Goal: Task Accomplishment & Management: Use online tool/utility

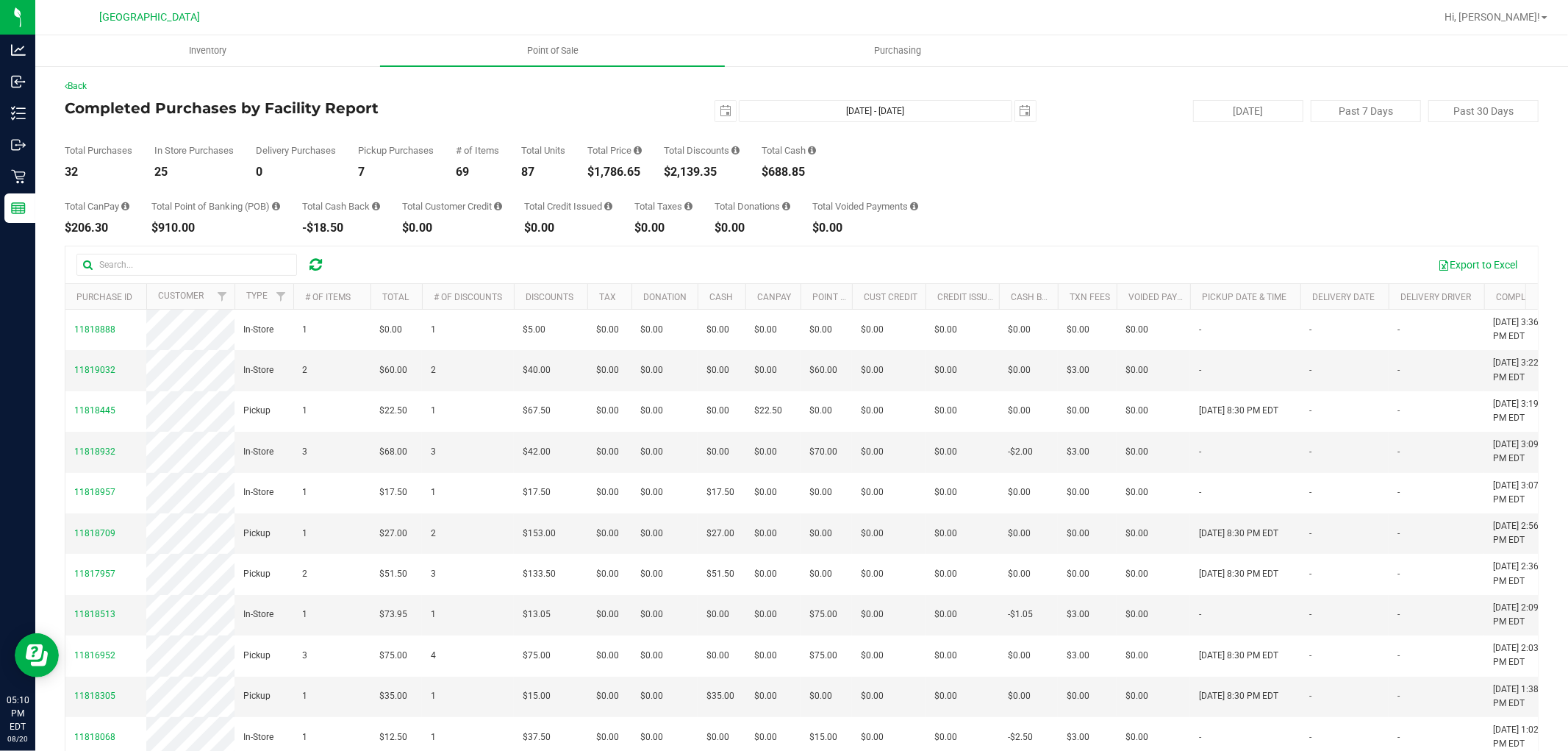
scroll to position [0, 654]
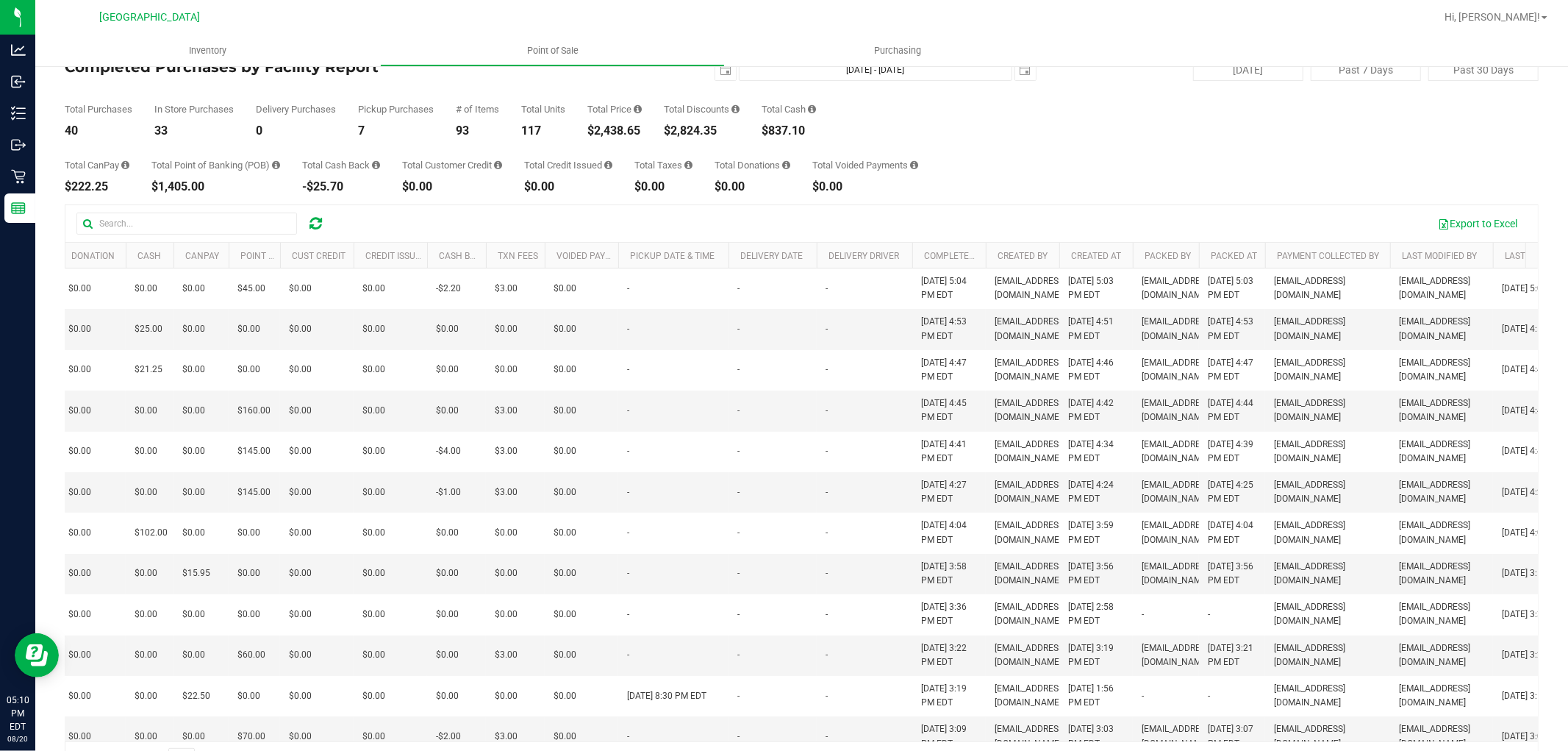
scroll to position [82, 0]
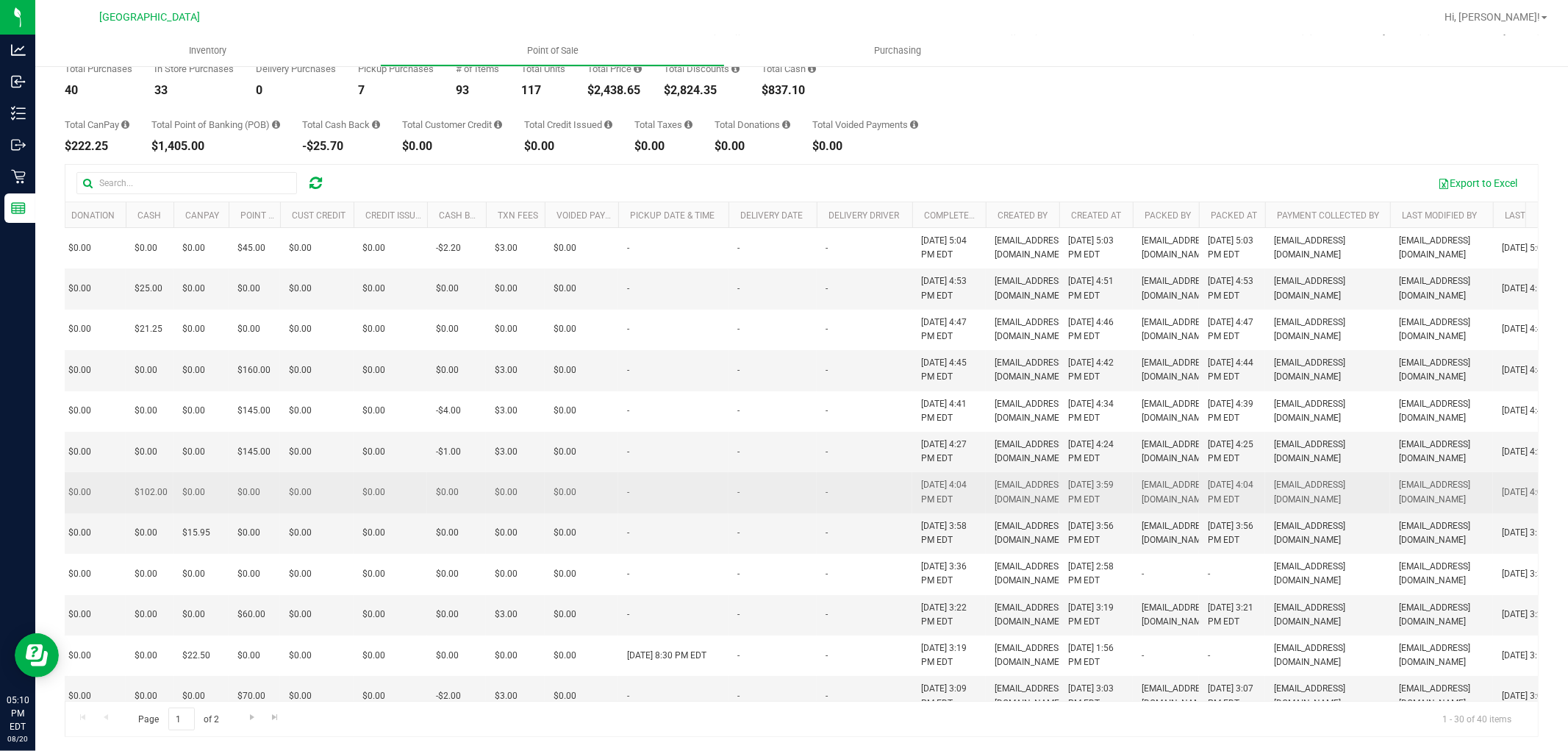
drag, startPoint x: 972, startPoint y: 605, endPoint x: 960, endPoint y: 601, distance: 12.6
click at [960, 513] on td "[DATE] 4:04 PM EDT" at bounding box center [949, 492] width 73 height 41
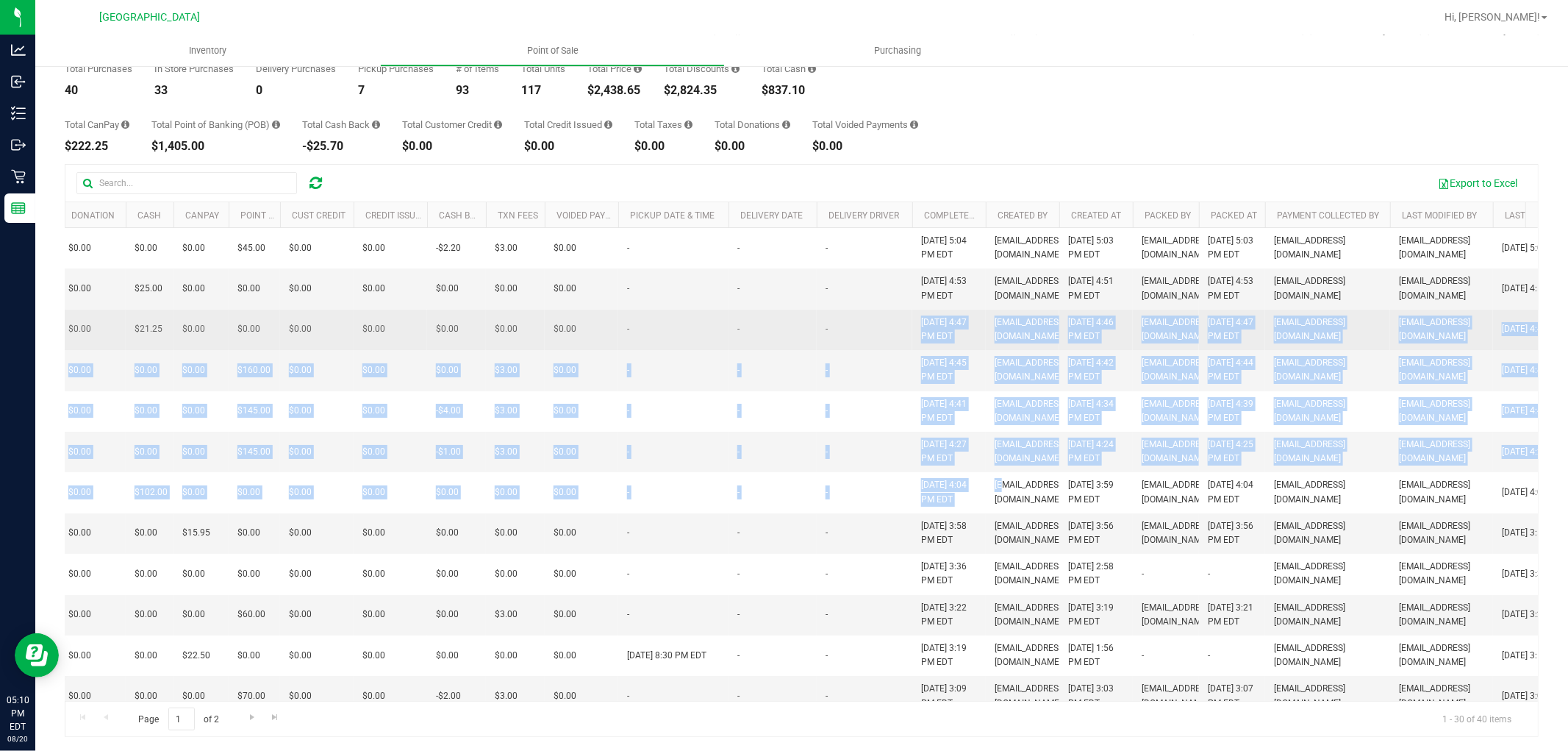
drag, startPoint x: 1001, startPoint y: 584, endPoint x: 856, endPoint y: 391, distance: 241.4
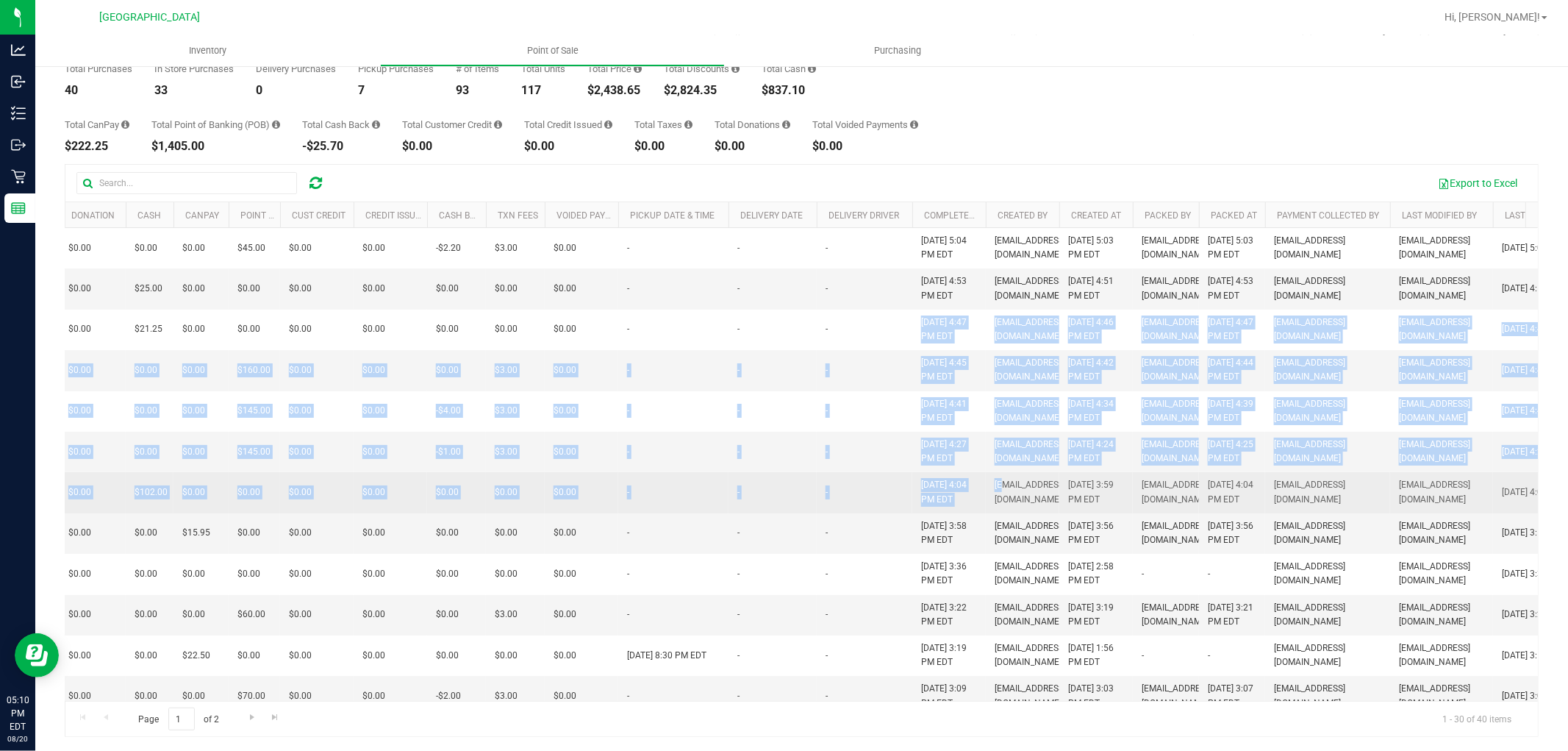
click at [995, 513] on td "[EMAIL_ADDRESS][DOMAIN_NAME]" at bounding box center [1022, 492] width 73 height 41
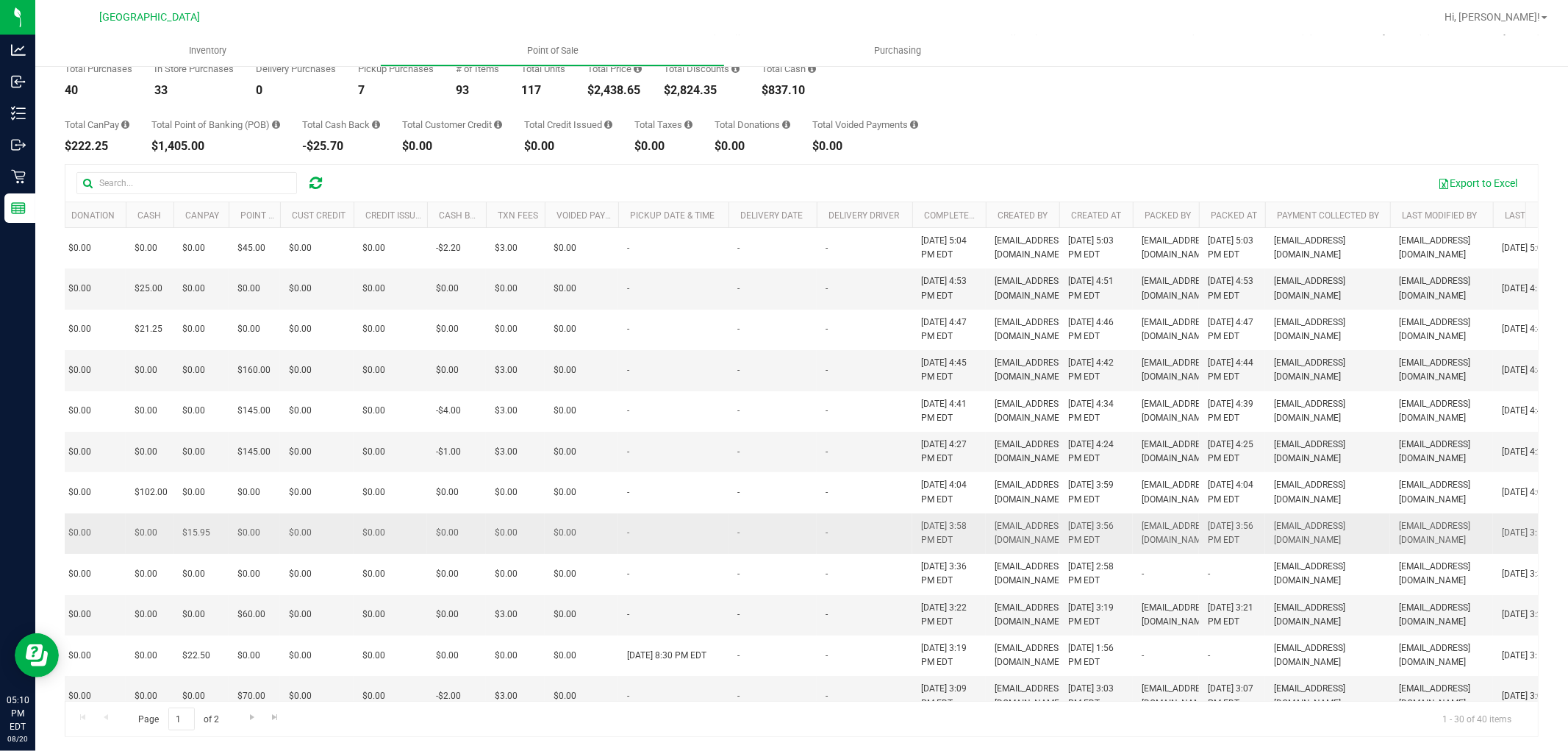
click at [986, 554] on td "[EMAIL_ADDRESS][DOMAIN_NAME]" at bounding box center [1022, 534] width 73 height 41
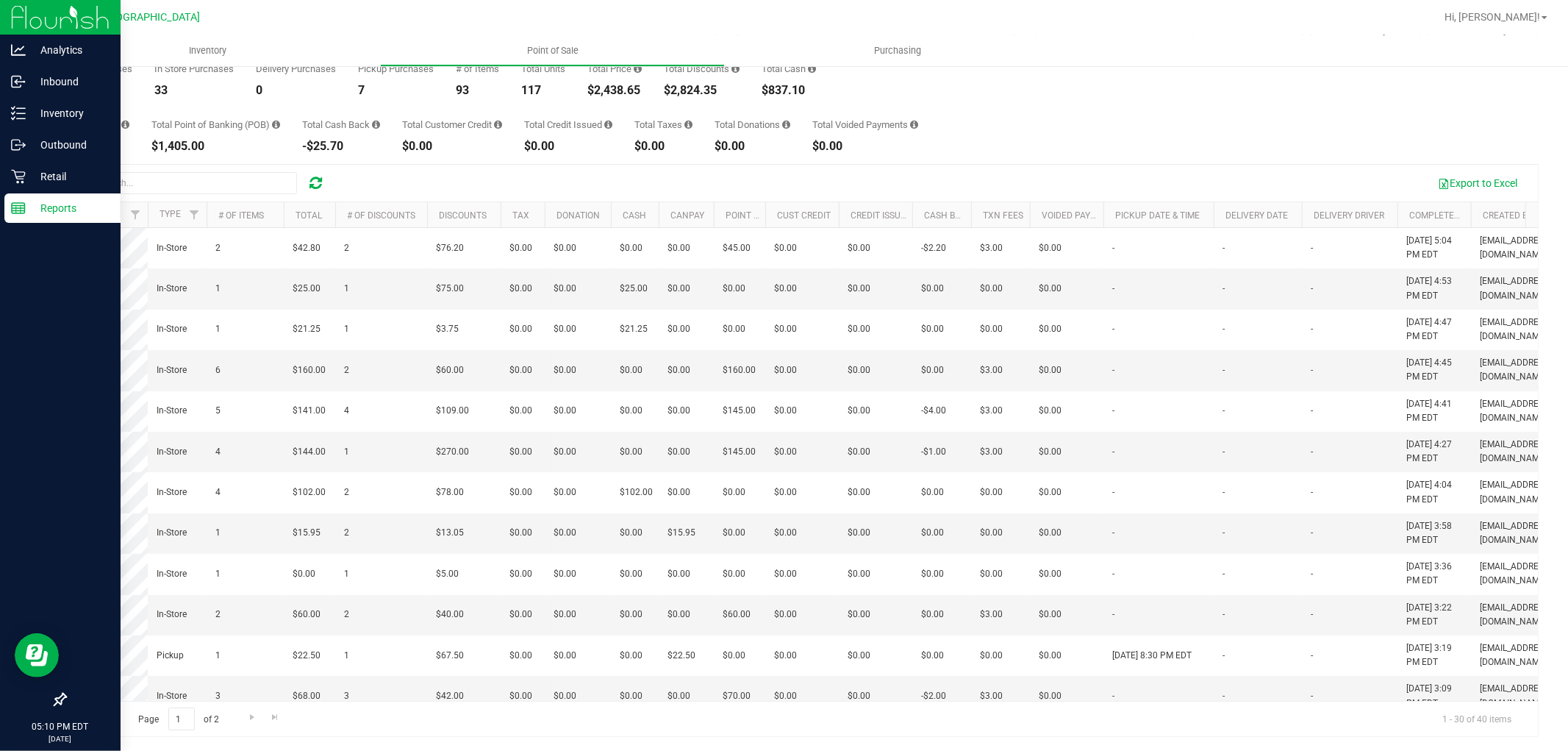
scroll to position [0, 0]
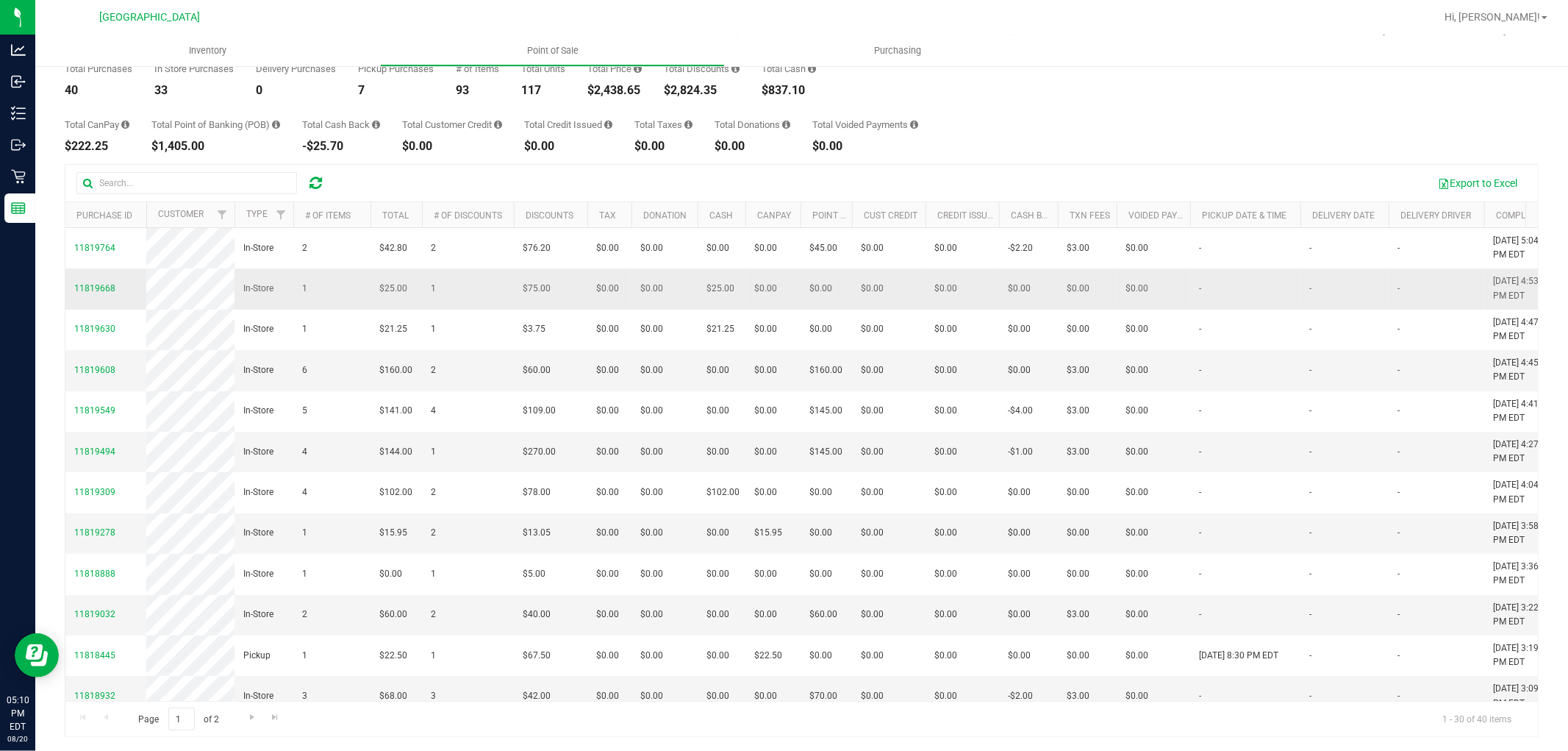
drag, startPoint x: 982, startPoint y: 599, endPoint x: 141, endPoint y: 298, distance: 893.2
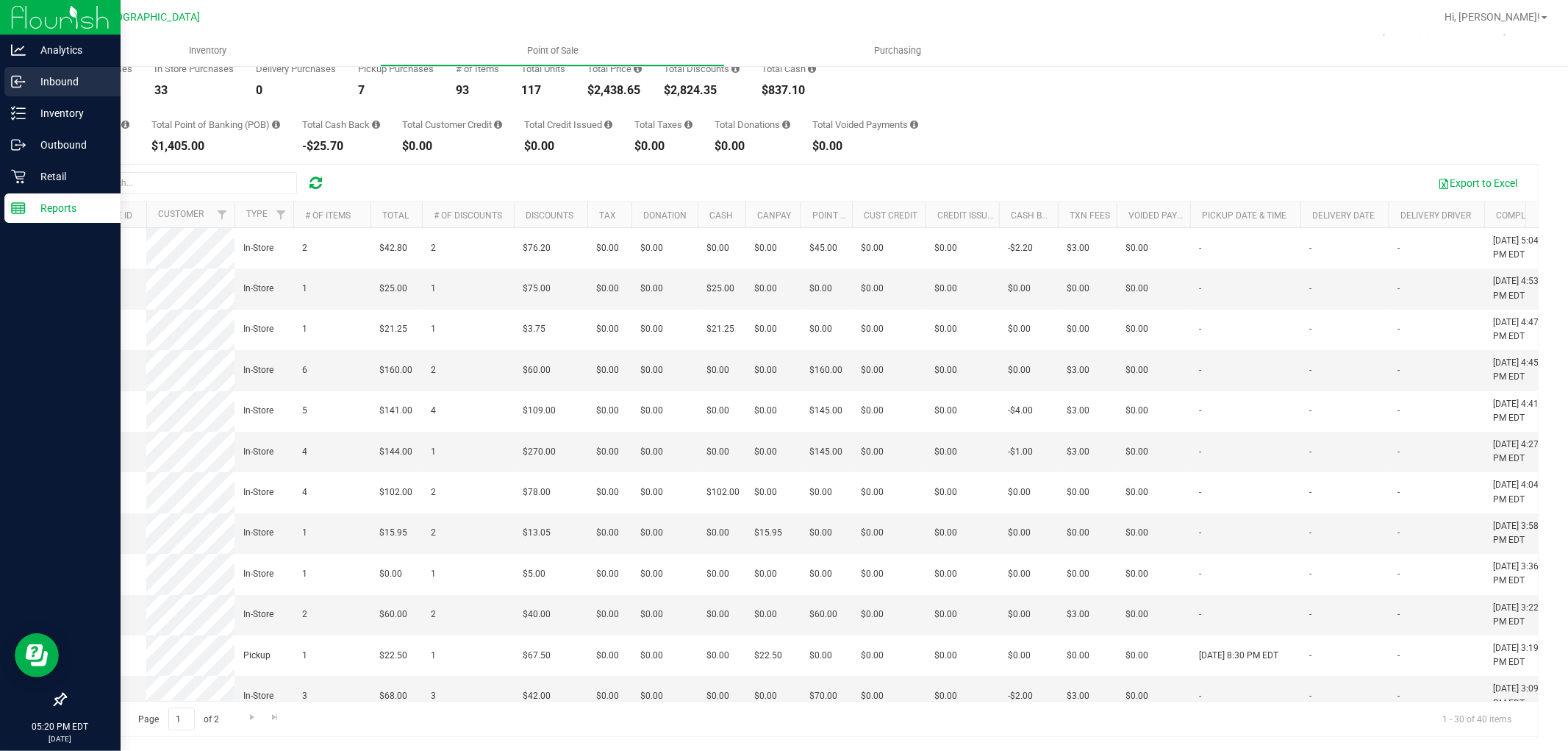
click at [23, 84] on icon at bounding box center [18, 81] width 15 height 15
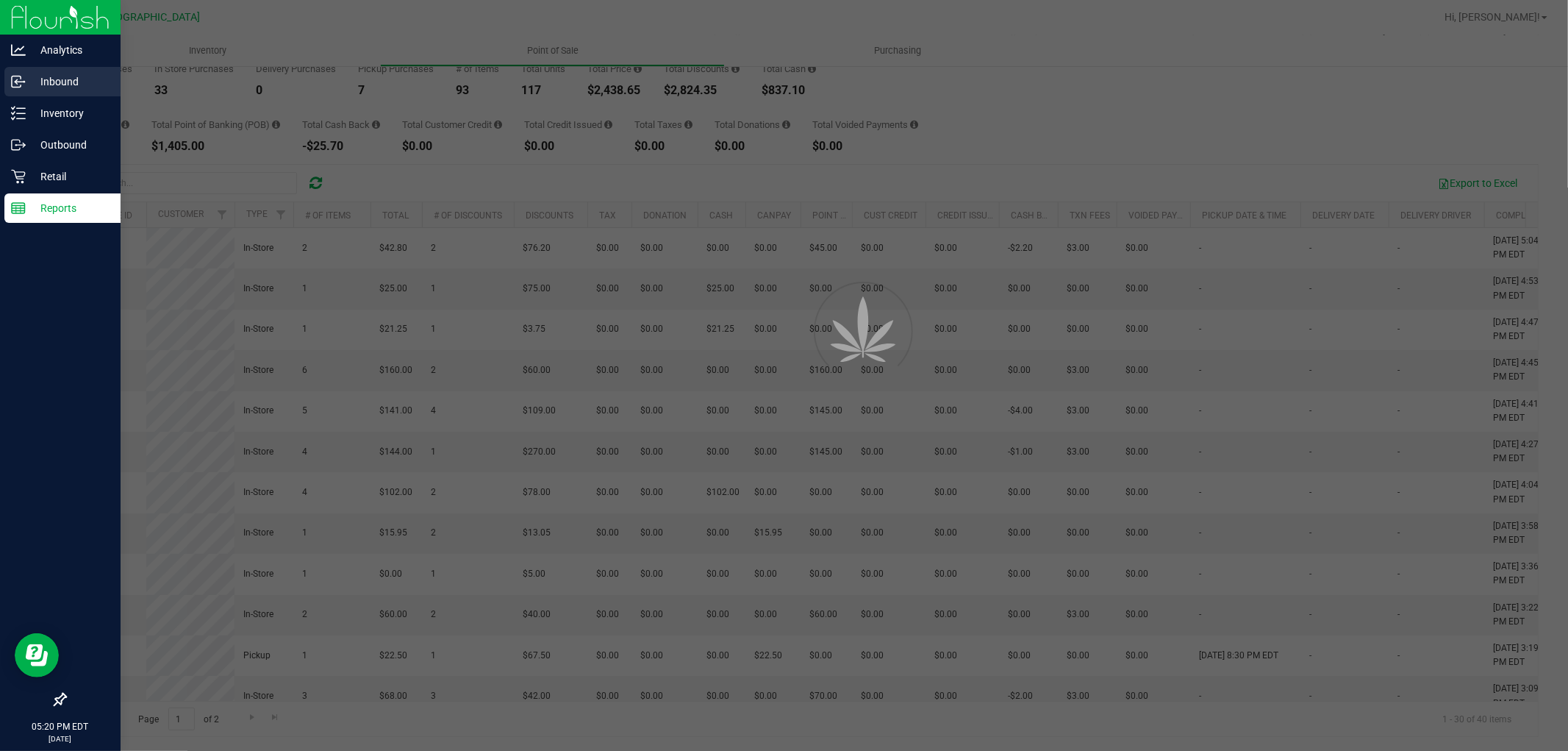
click at [77, 97] on link "Inbound" at bounding box center [60, 83] width 121 height 32
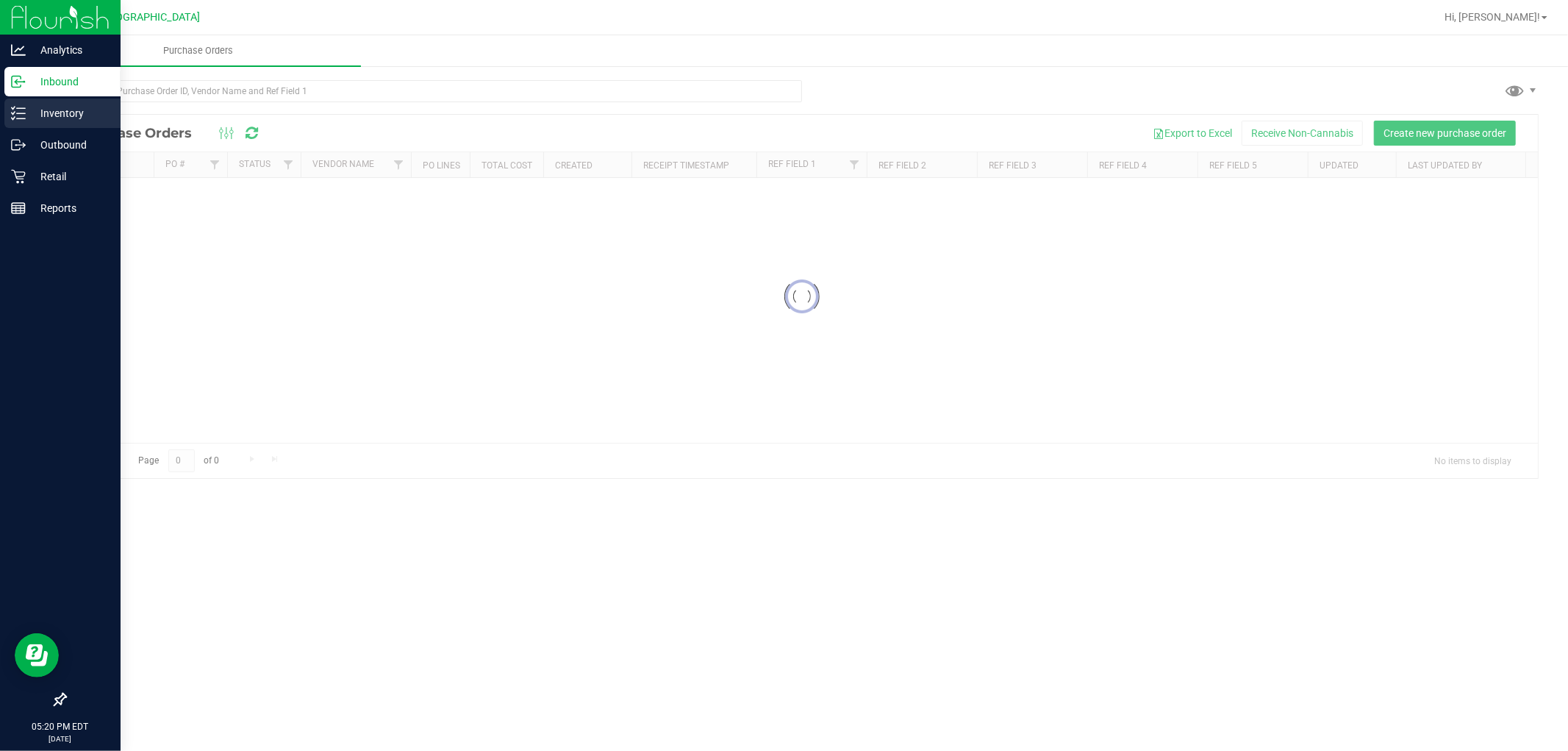
click at [72, 112] on p "Inventory" at bounding box center [69, 113] width 88 height 18
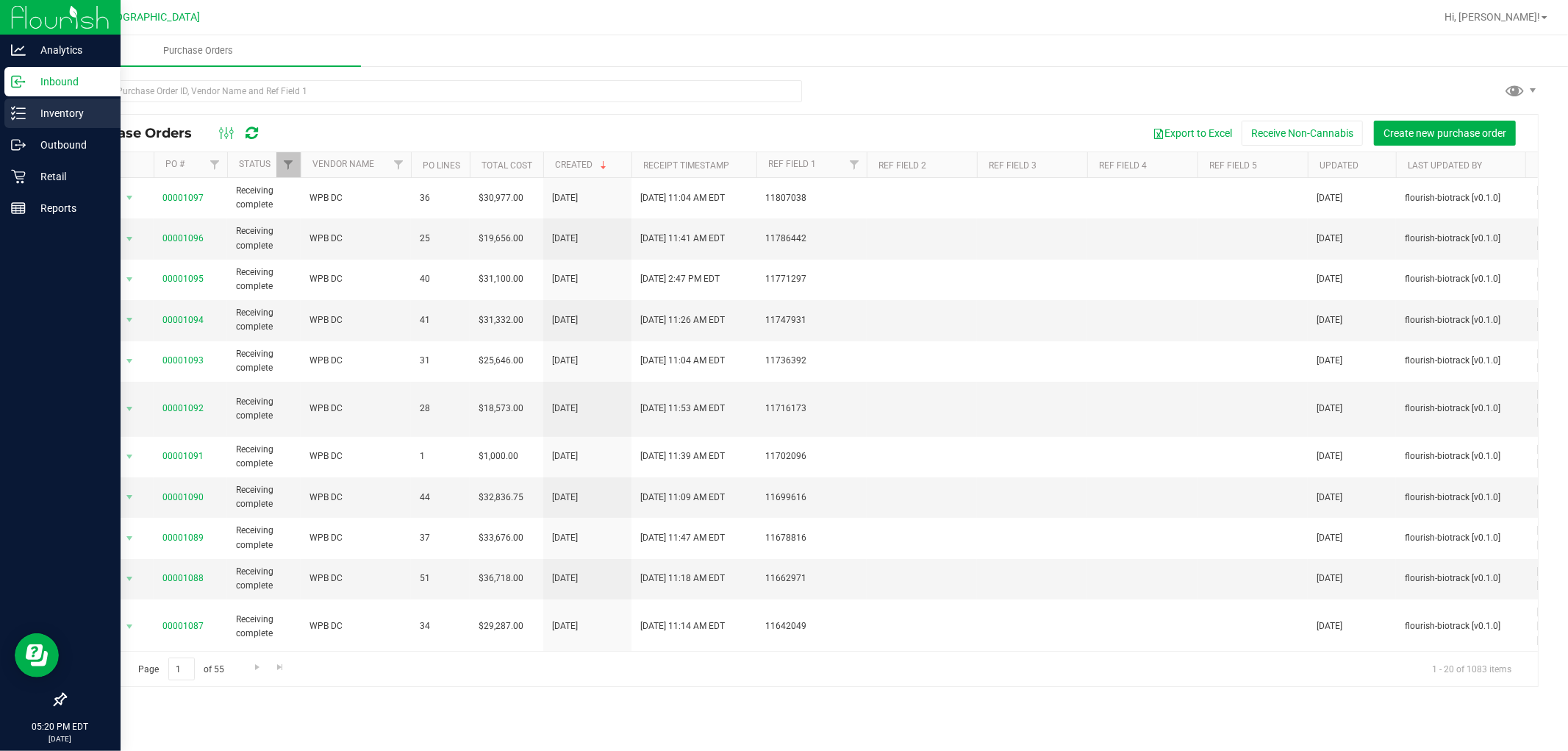
click at [86, 122] on div "Inventory" at bounding box center [62, 114] width 116 height 30
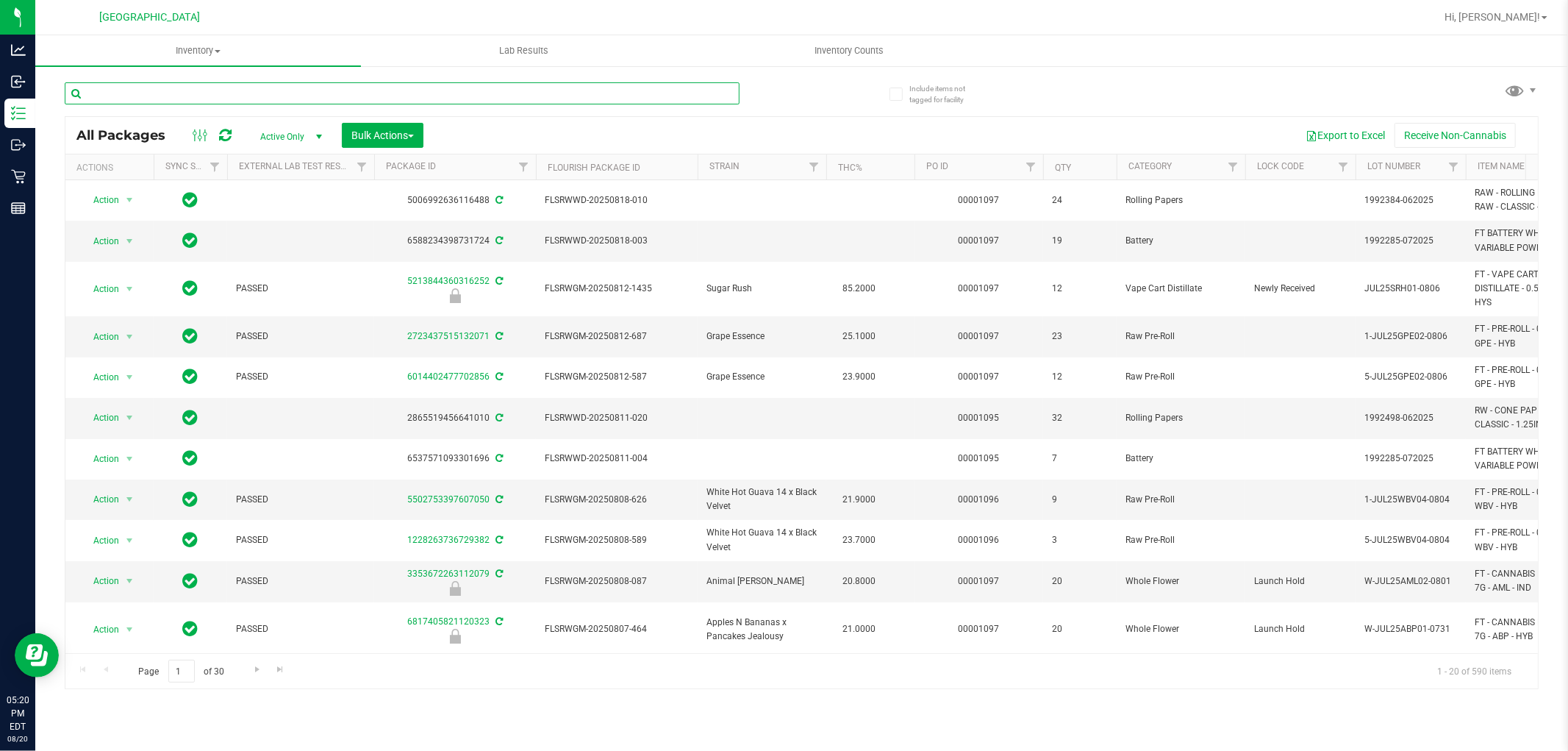
click at [317, 93] on input "text" at bounding box center [402, 93] width 675 height 22
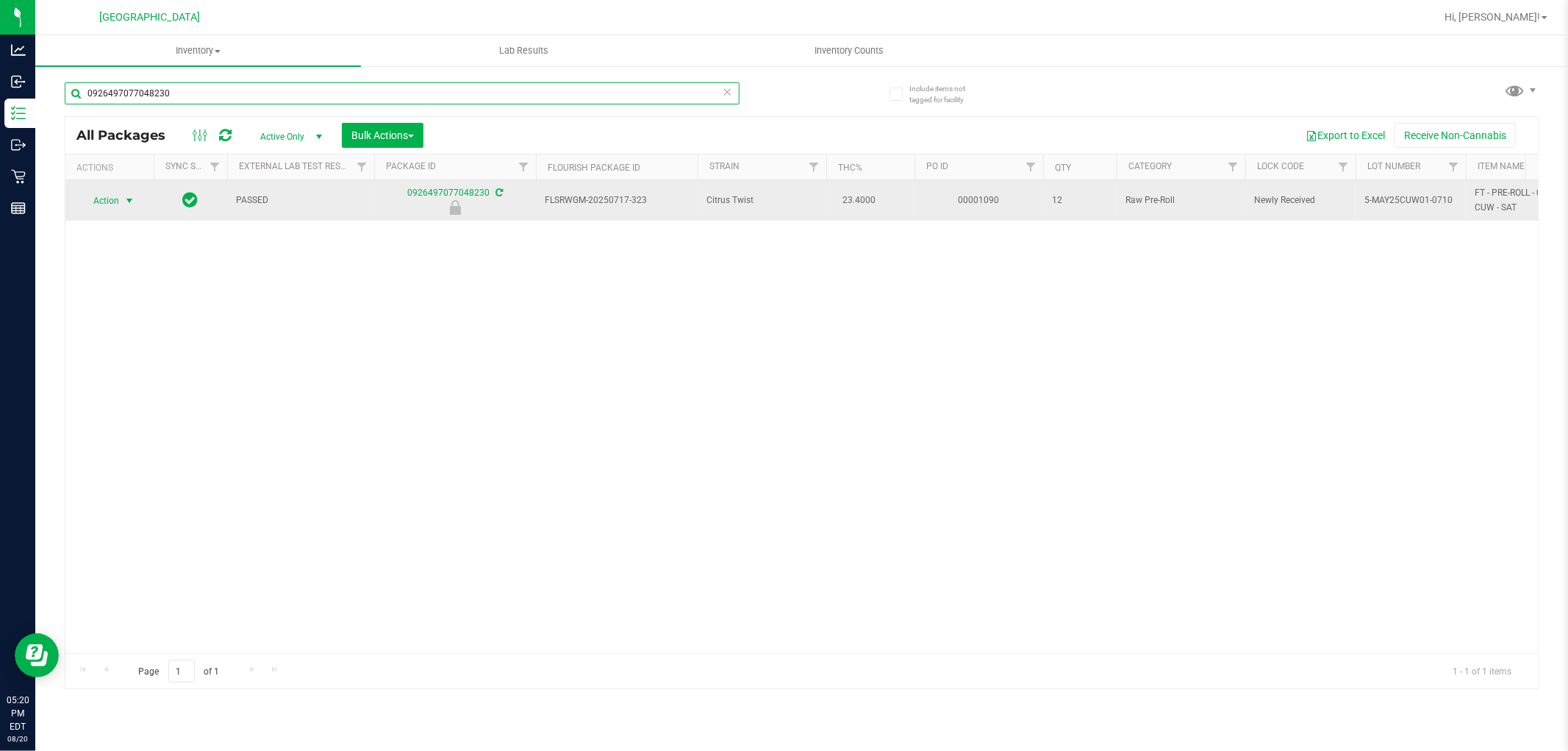
type input "0926497077048230"
click at [129, 199] on span "select" at bounding box center [129, 200] width 12 height 12
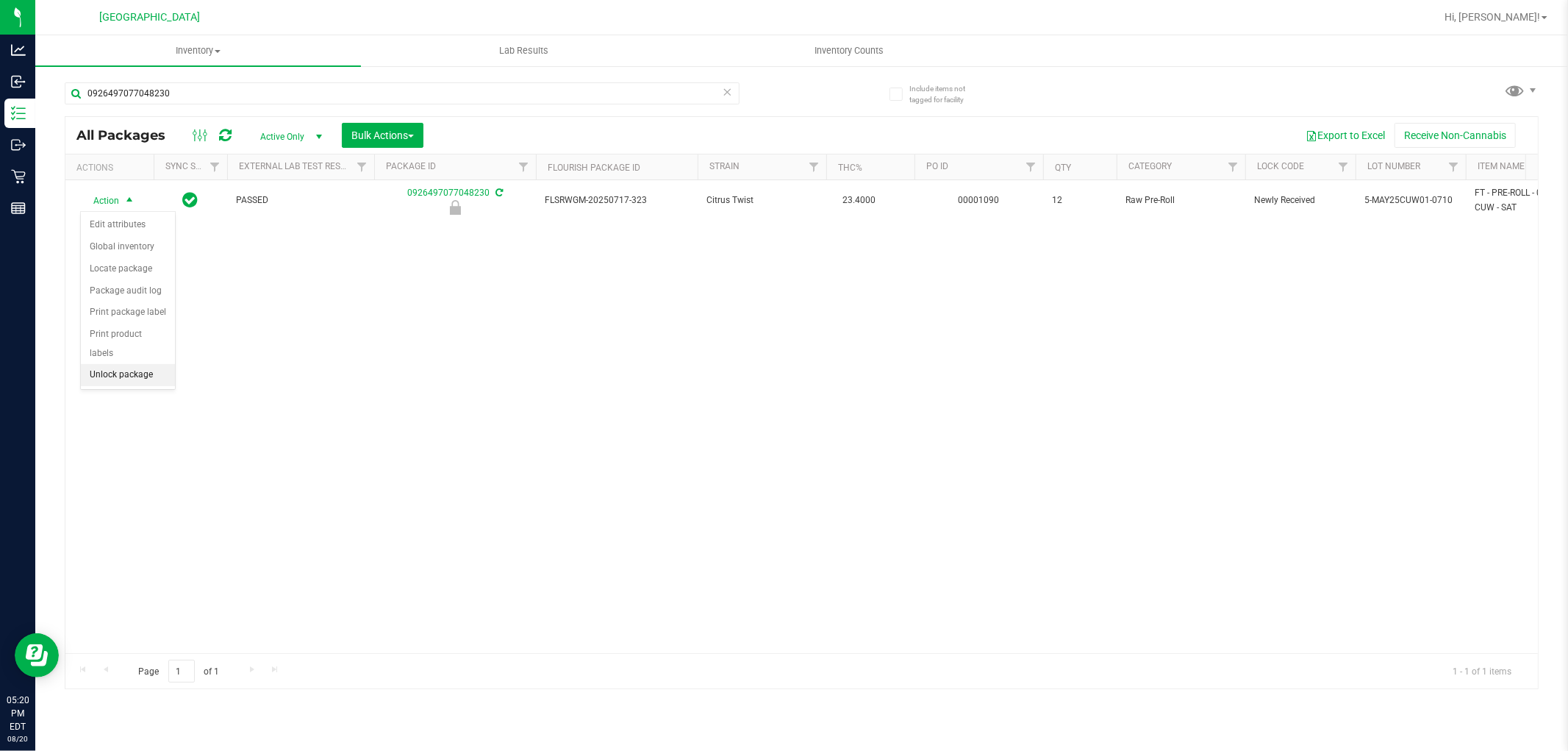
click at [152, 378] on li "Unlock package" at bounding box center [128, 375] width 94 height 22
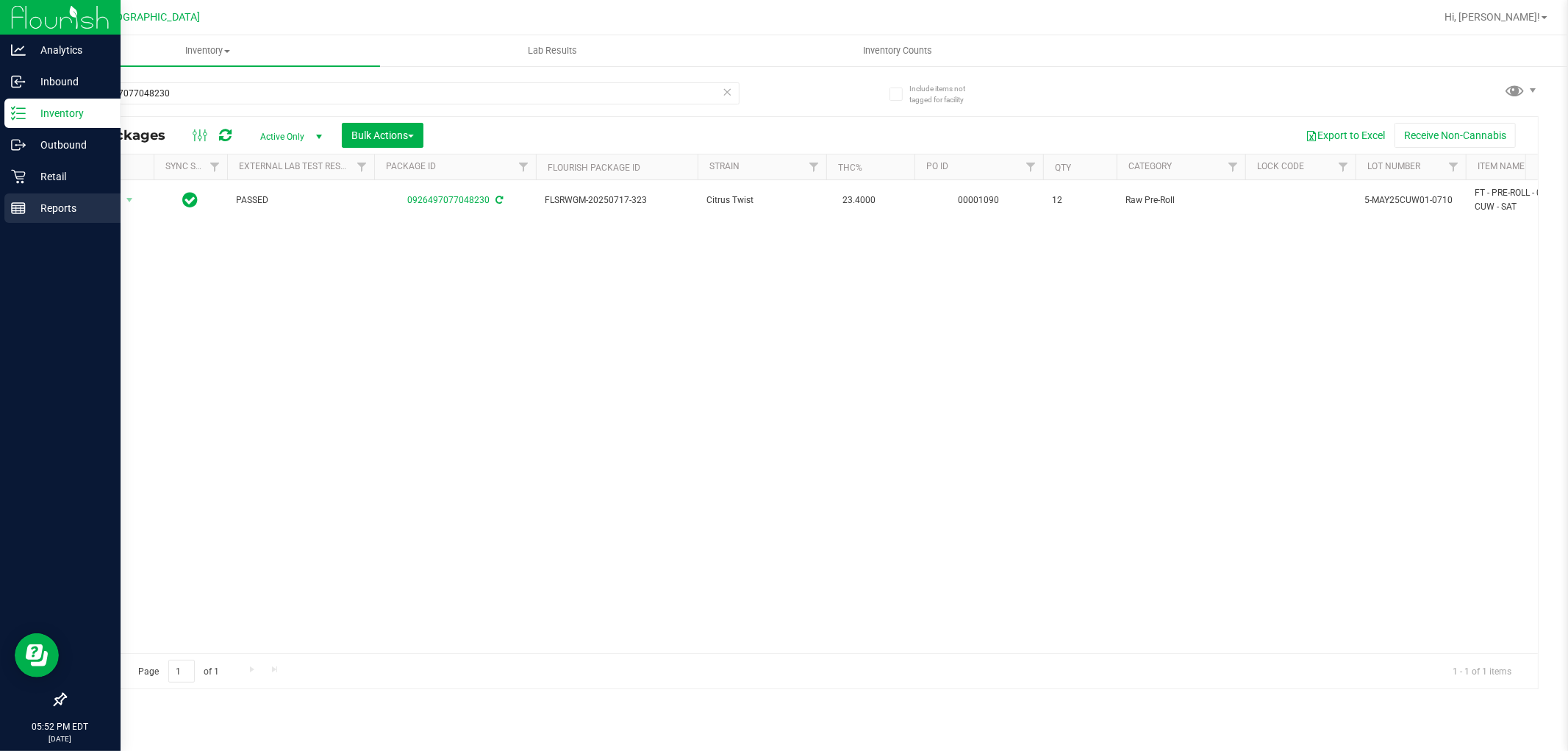
click at [16, 209] on line at bounding box center [16, 209] width 0 height 7
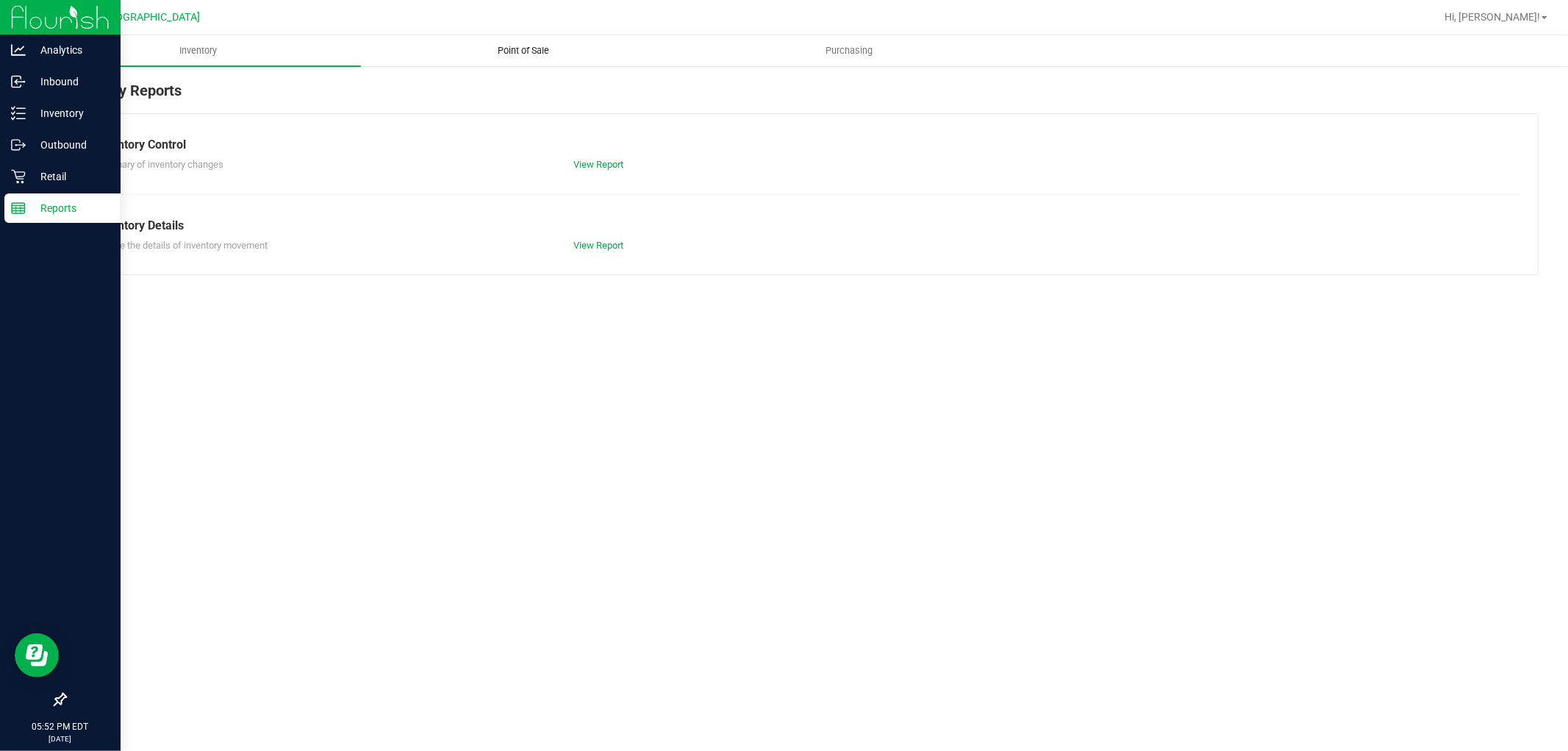
click at [536, 48] on span "Point of Sale" at bounding box center [524, 51] width 91 height 13
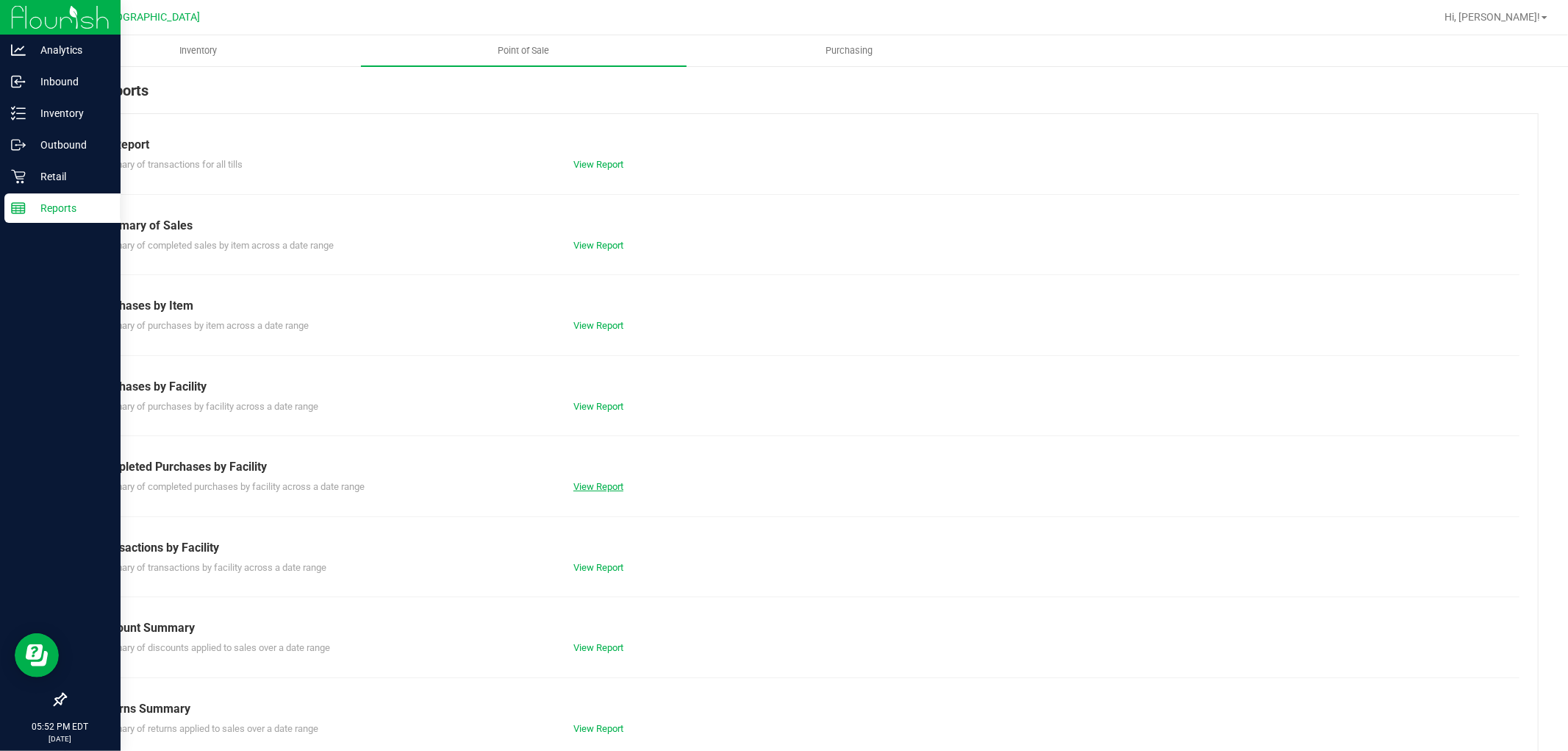
click at [601, 487] on link "View Report" at bounding box center [599, 487] width 50 height 11
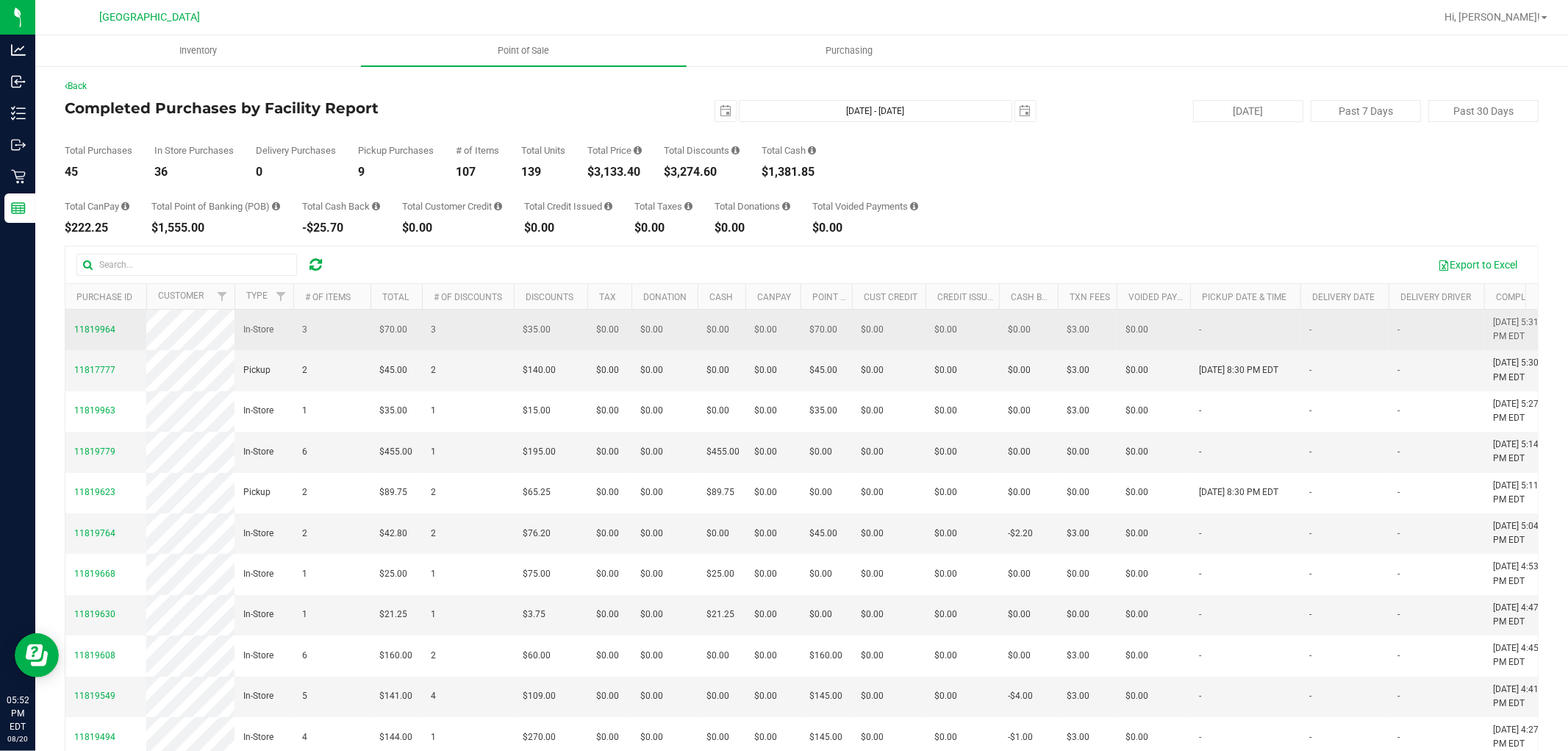
drag, startPoint x: 909, startPoint y: 510, endPoint x: 125, endPoint y: 339, distance: 802.4
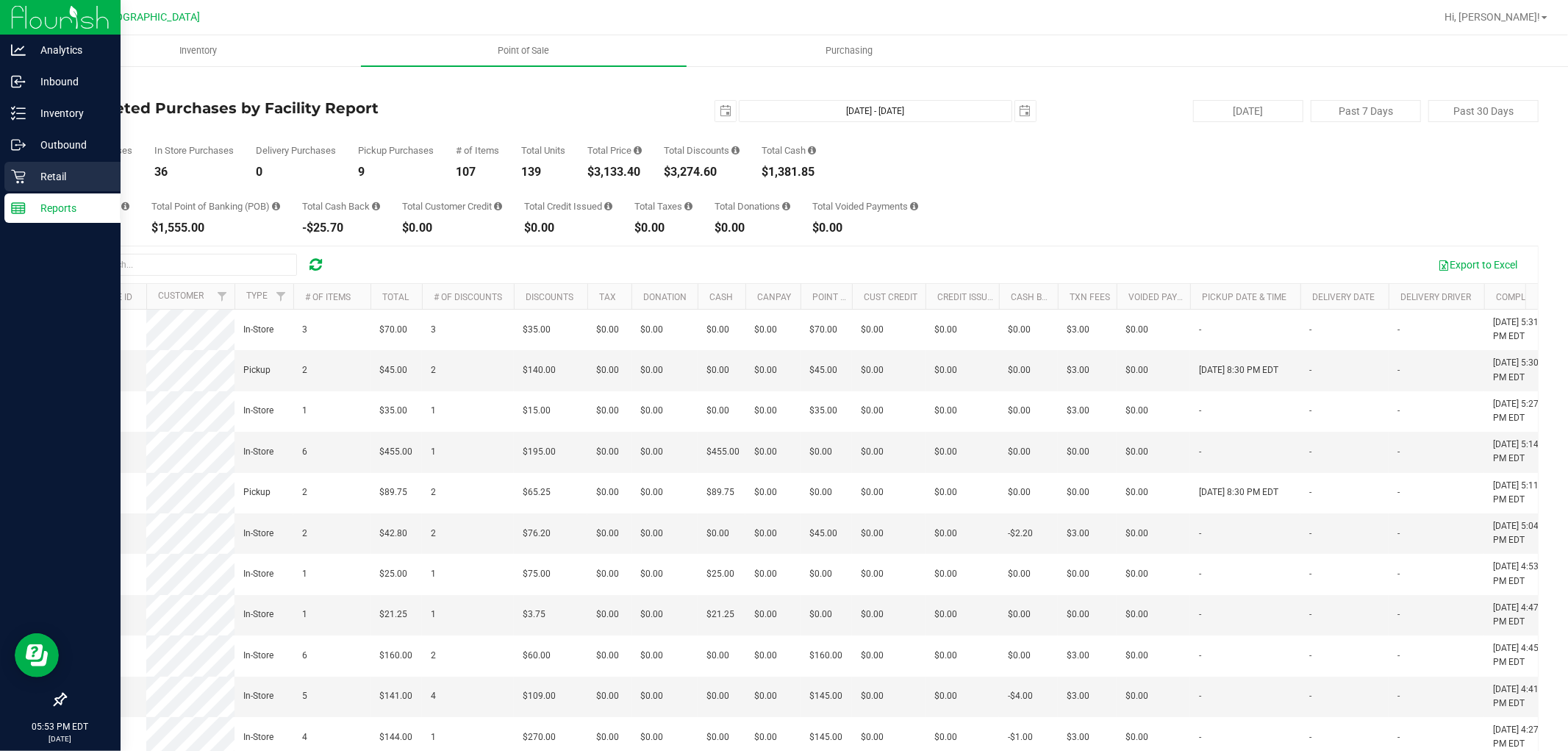
click at [33, 178] on p "Retail" at bounding box center [69, 176] width 88 height 18
